Goal: Register for event/course

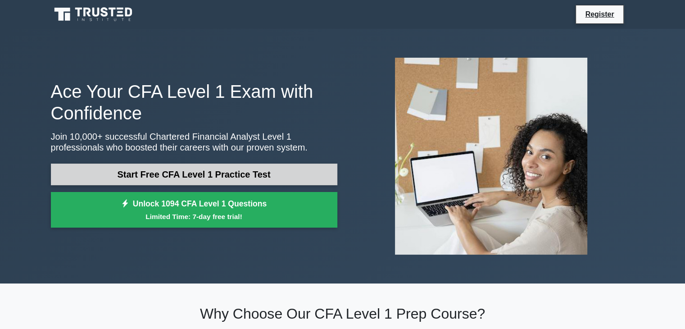
click at [244, 168] on link "Start Free CFA Level 1 Practice Test" at bounding box center [194, 174] width 286 height 22
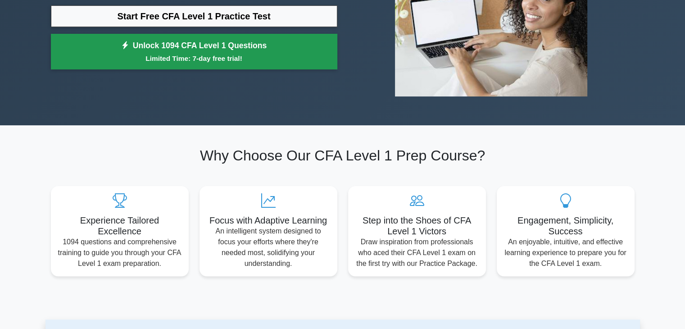
scroll to position [158, 0]
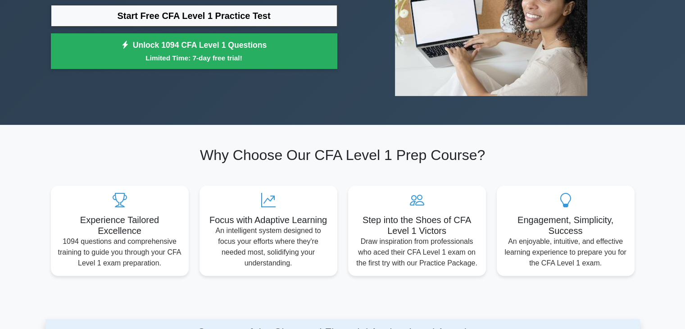
drag, startPoint x: 223, startPoint y: 67, endPoint x: 153, endPoint y: 131, distance: 95.3
click at [153, 131] on section "Why Choose Our CFA Level 1 Prep Course? Experience Tailored Excellence 1094 que…" at bounding box center [342, 211] width 594 height 172
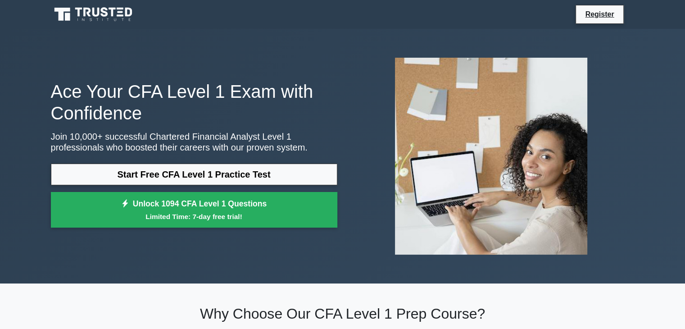
scroll to position [0, 0]
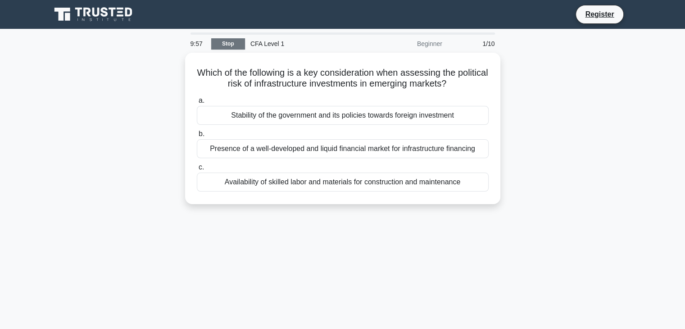
click at [222, 45] on link "Stop" at bounding box center [228, 43] width 34 height 11
